Goal: Information Seeking & Learning: Learn about a topic

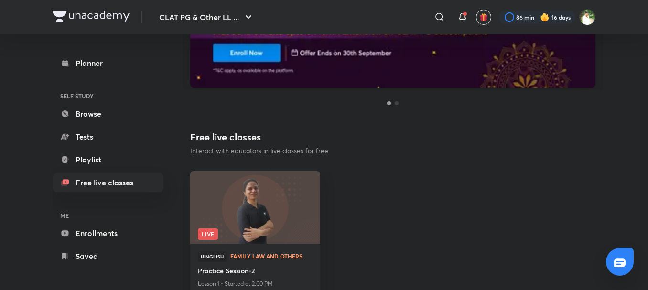
scroll to position [218, 0]
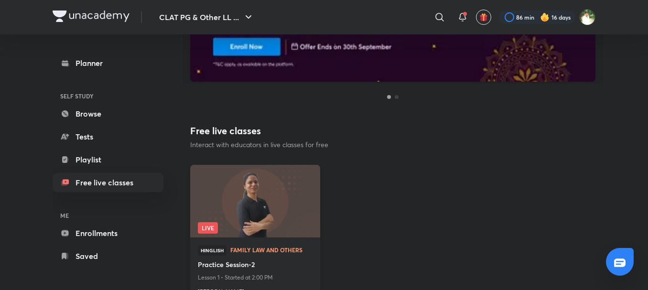
click at [233, 201] on img at bounding box center [255, 201] width 132 height 74
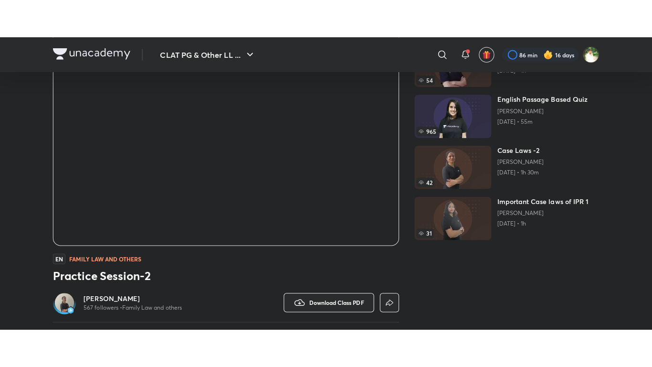
scroll to position [84, 0]
